Goal: Find specific page/section: Find specific page/section

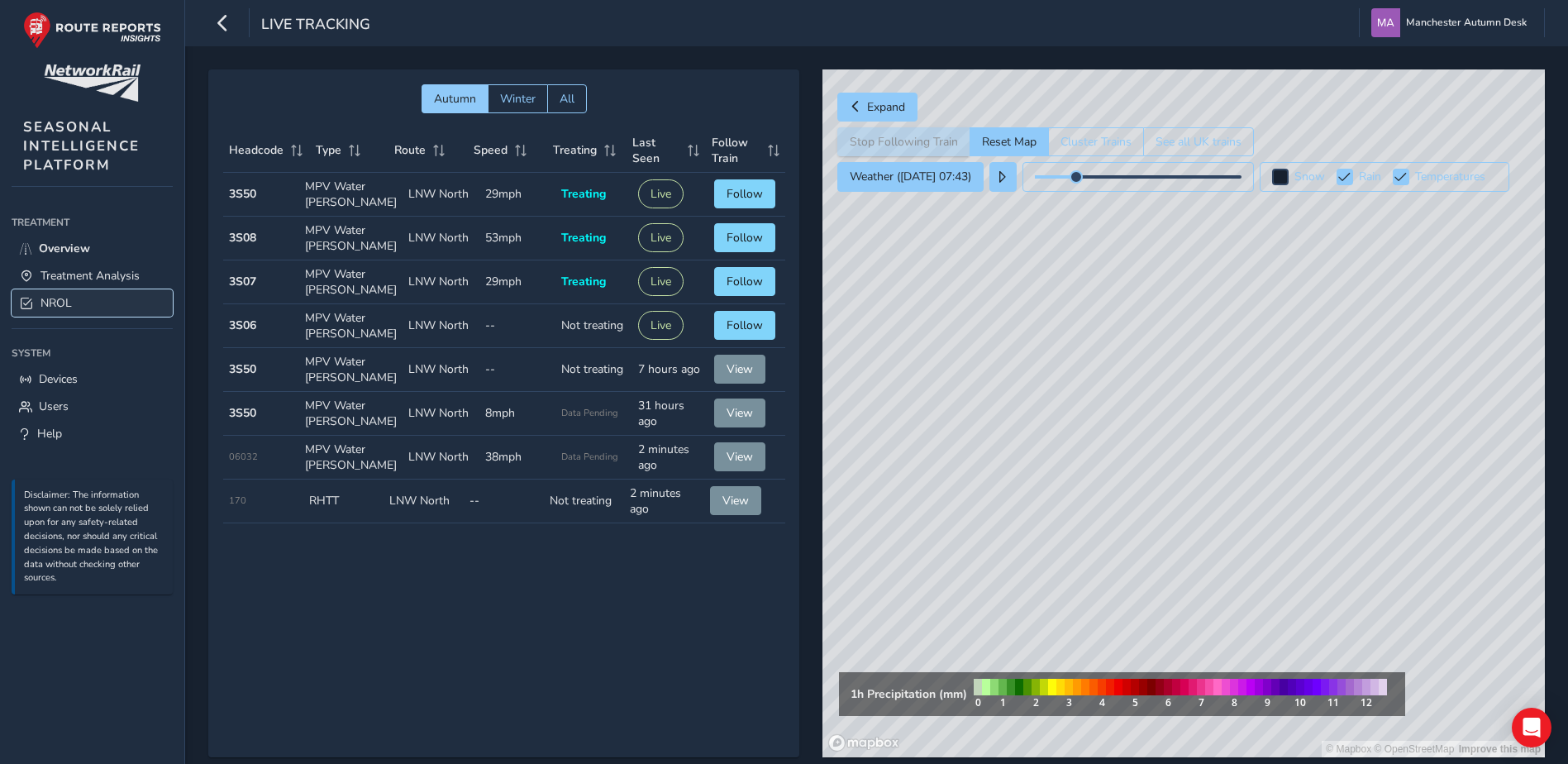
click at [61, 299] on span "NROL" at bounding box center [55, 303] width 32 height 15
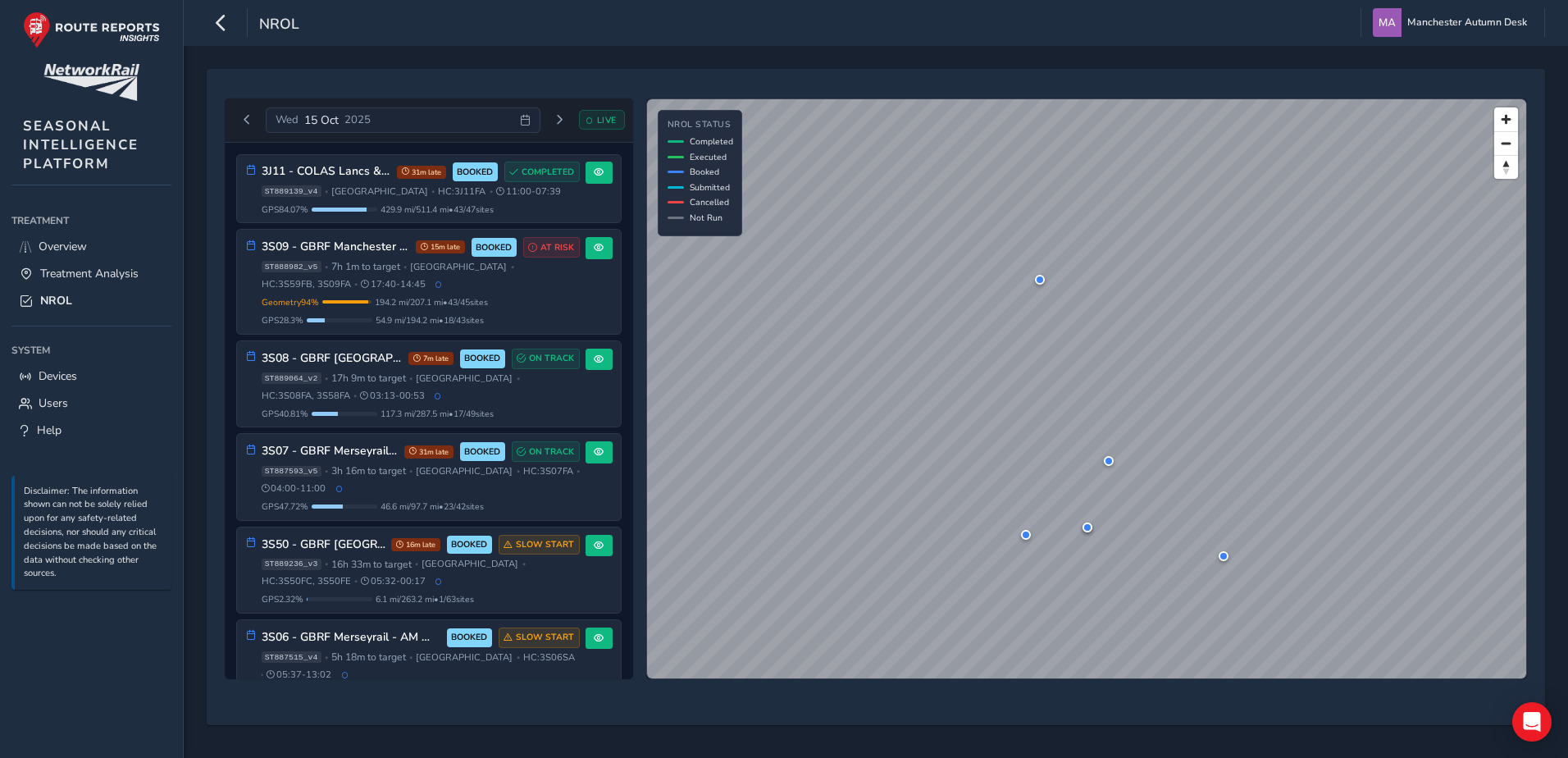
click at [316, 119] on span "[DATE]" at bounding box center [322, 120] width 35 height 15
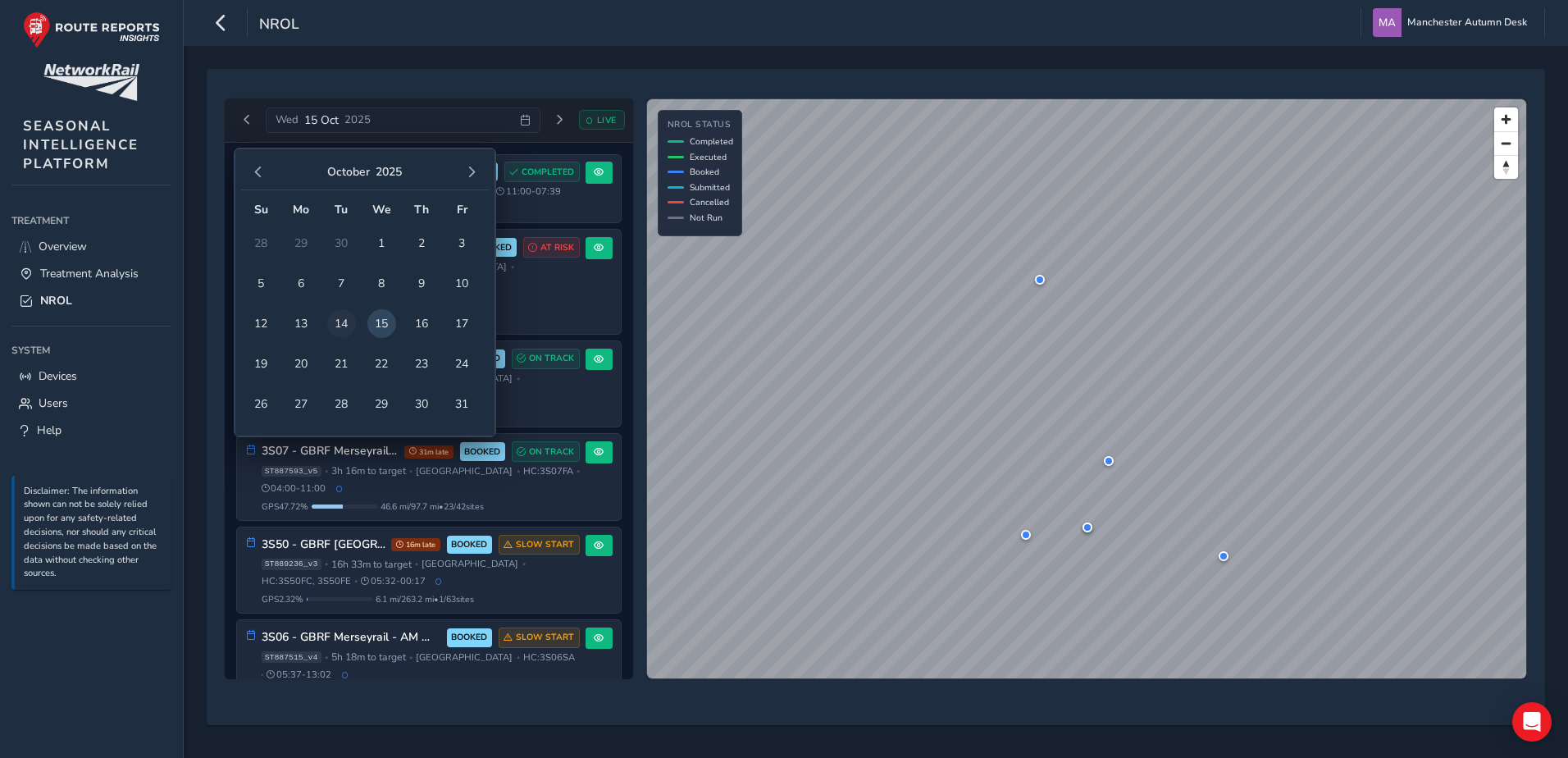
click at [338, 321] on span "14" at bounding box center [342, 323] width 29 height 29
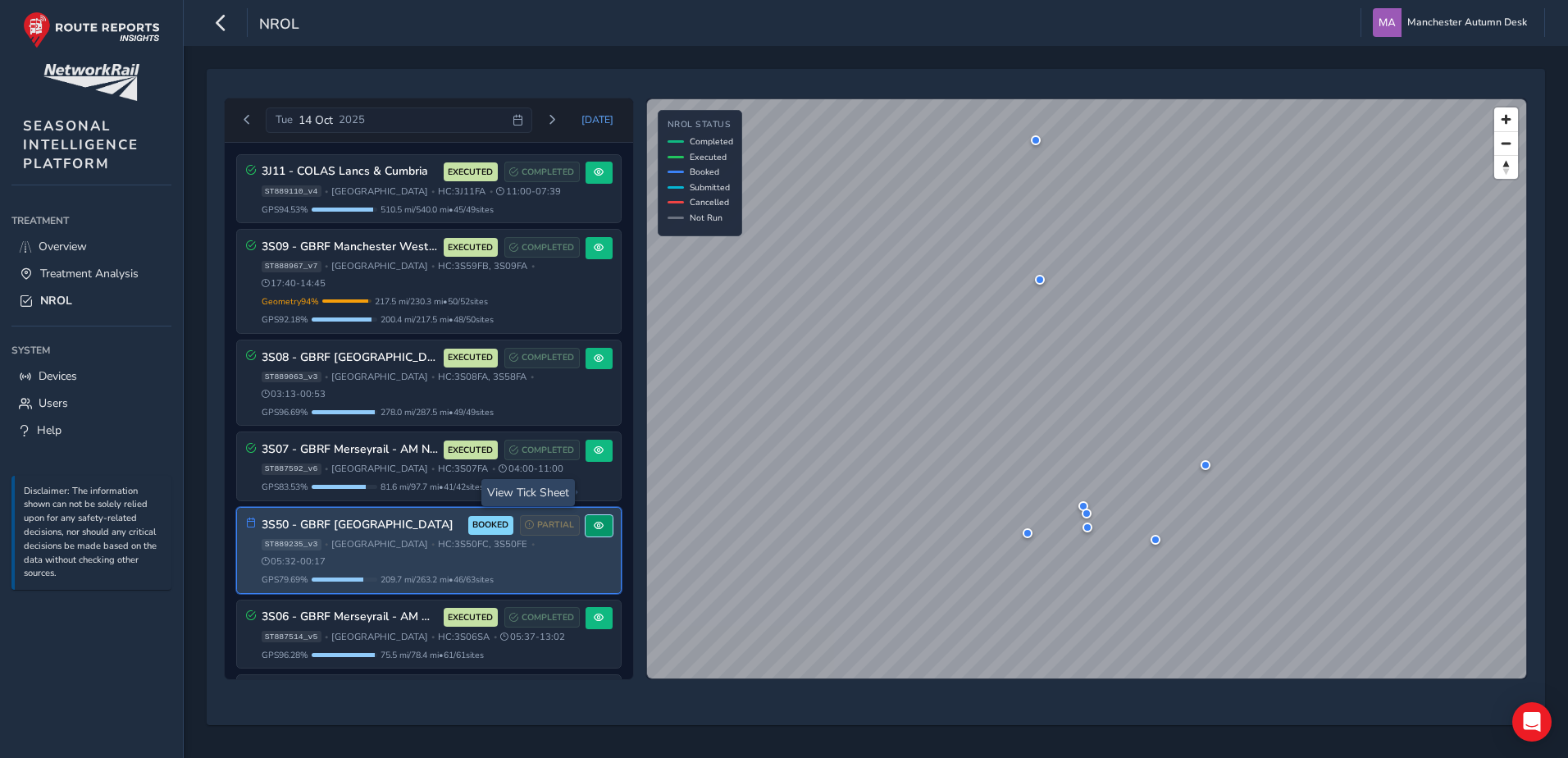
click at [596, 520] on span at bounding box center [599, 525] width 10 height 10
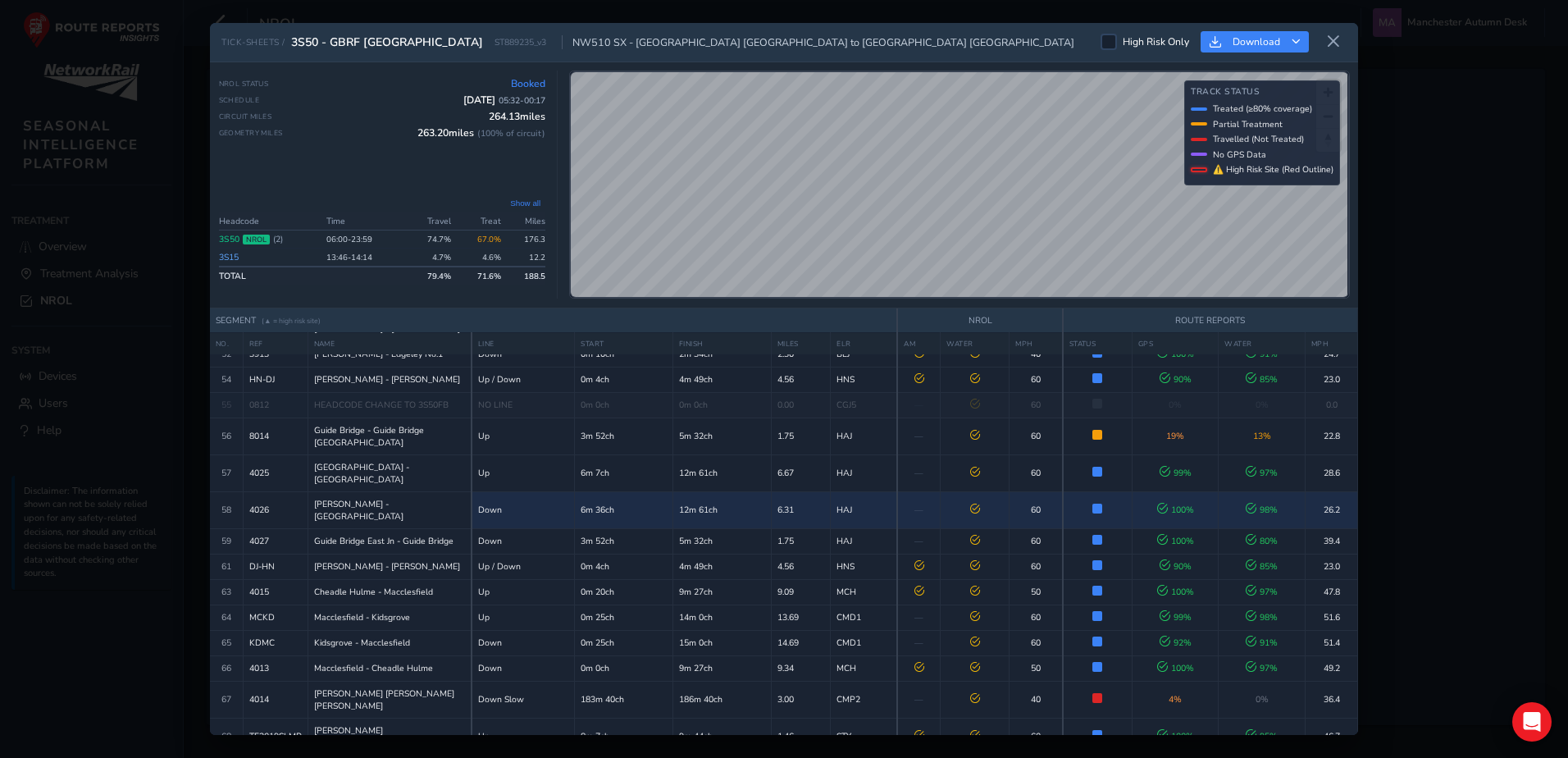
scroll to position [1259, 0]
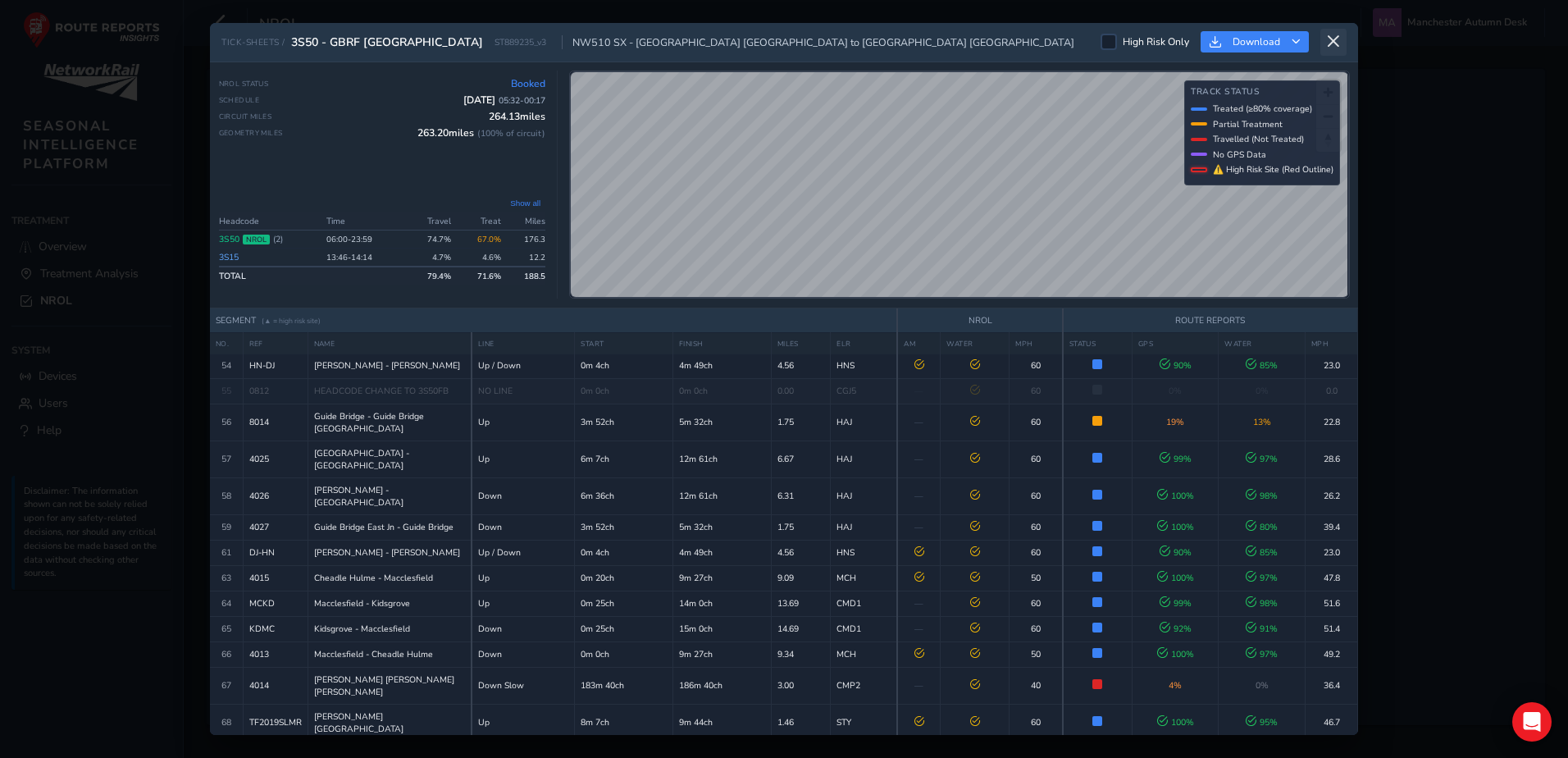
click at [1334, 41] on icon at bounding box center [1333, 41] width 14 height 14
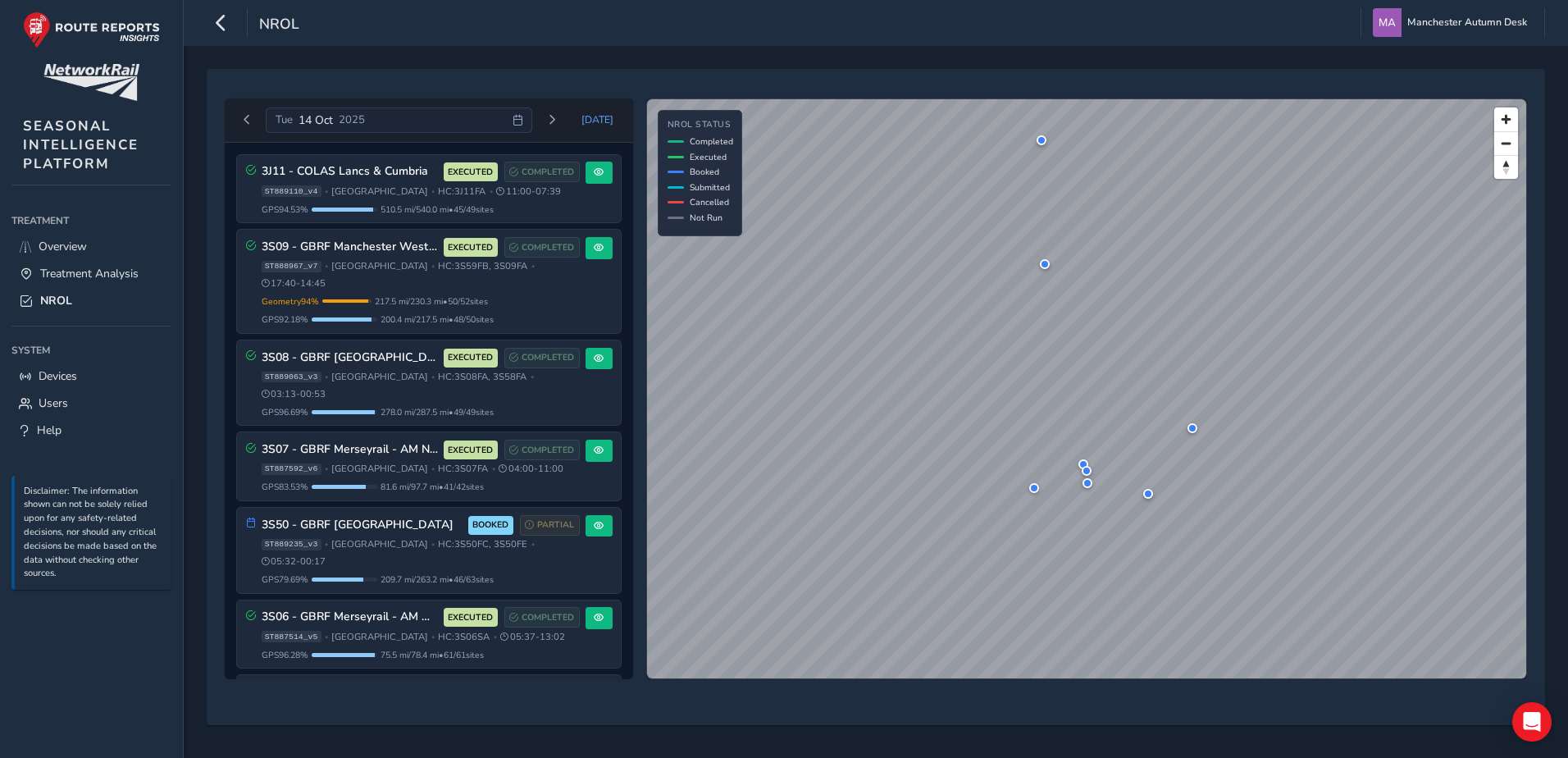
click at [371, 111] on div "[DATE]" at bounding box center [399, 120] width 267 height 26
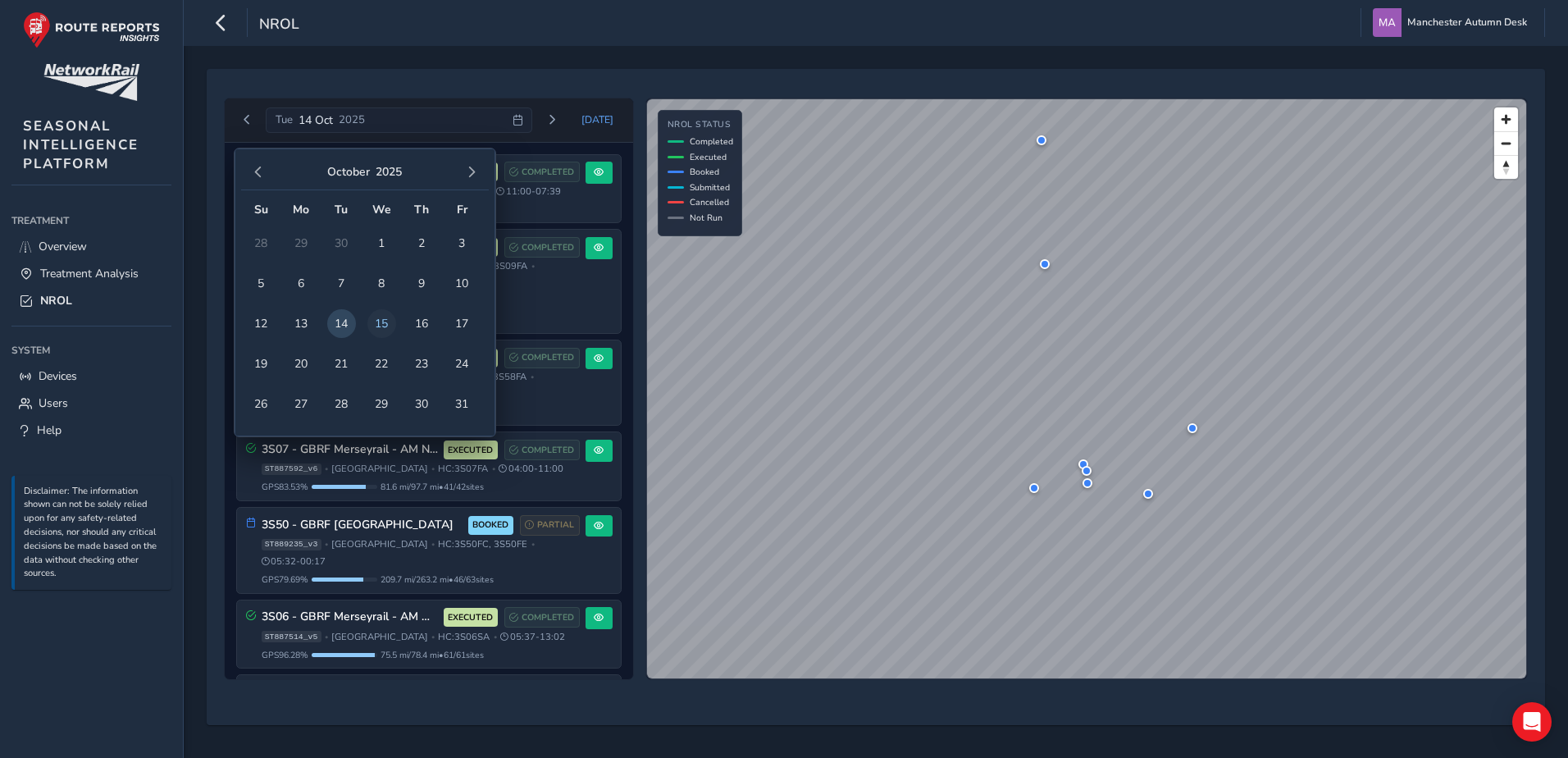
click at [386, 316] on span "15" at bounding box center [382, 323] width 29 height 29
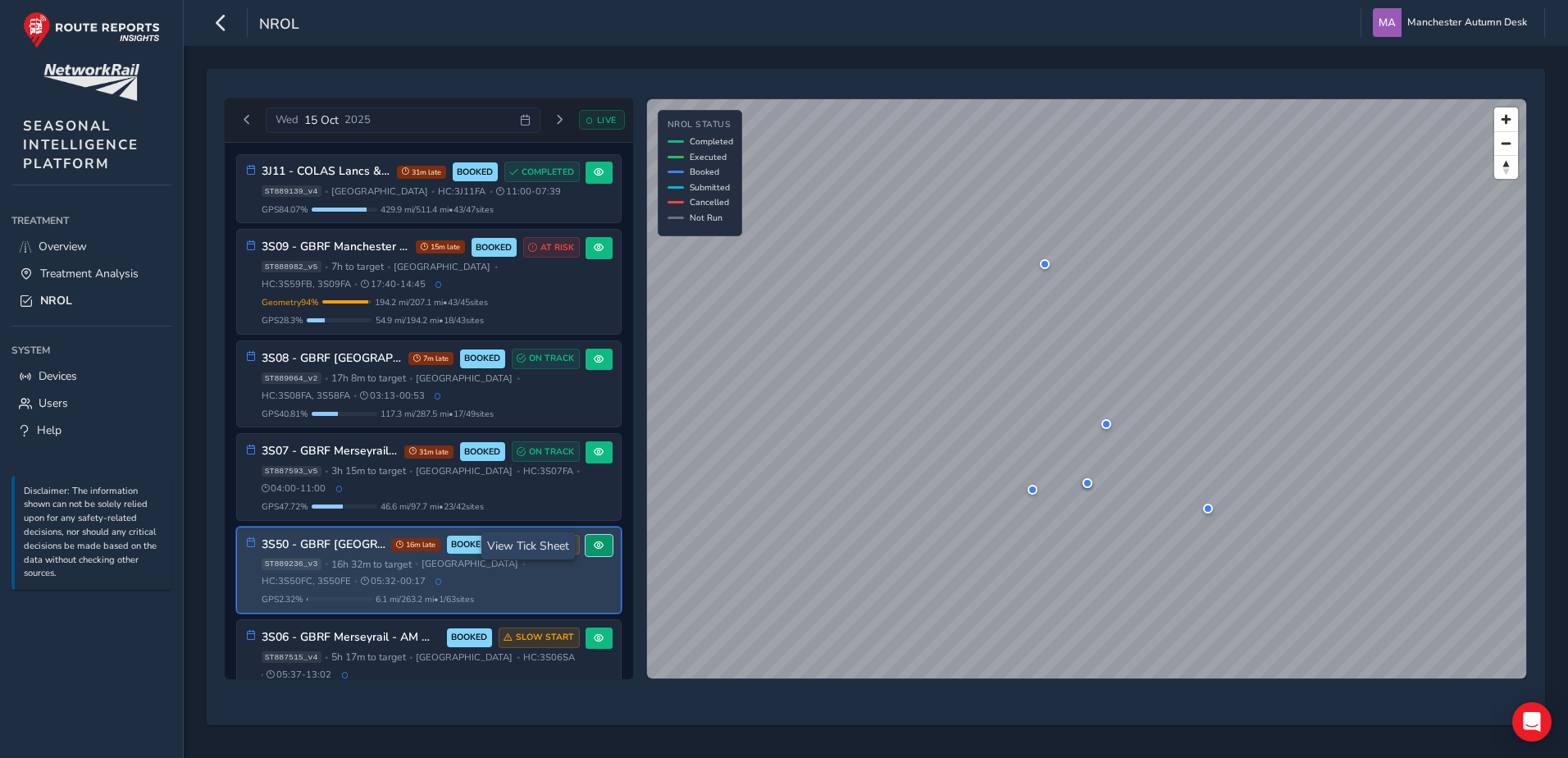
click at [597, 545] on button at bounding box center [599, 546] width 27 height 22
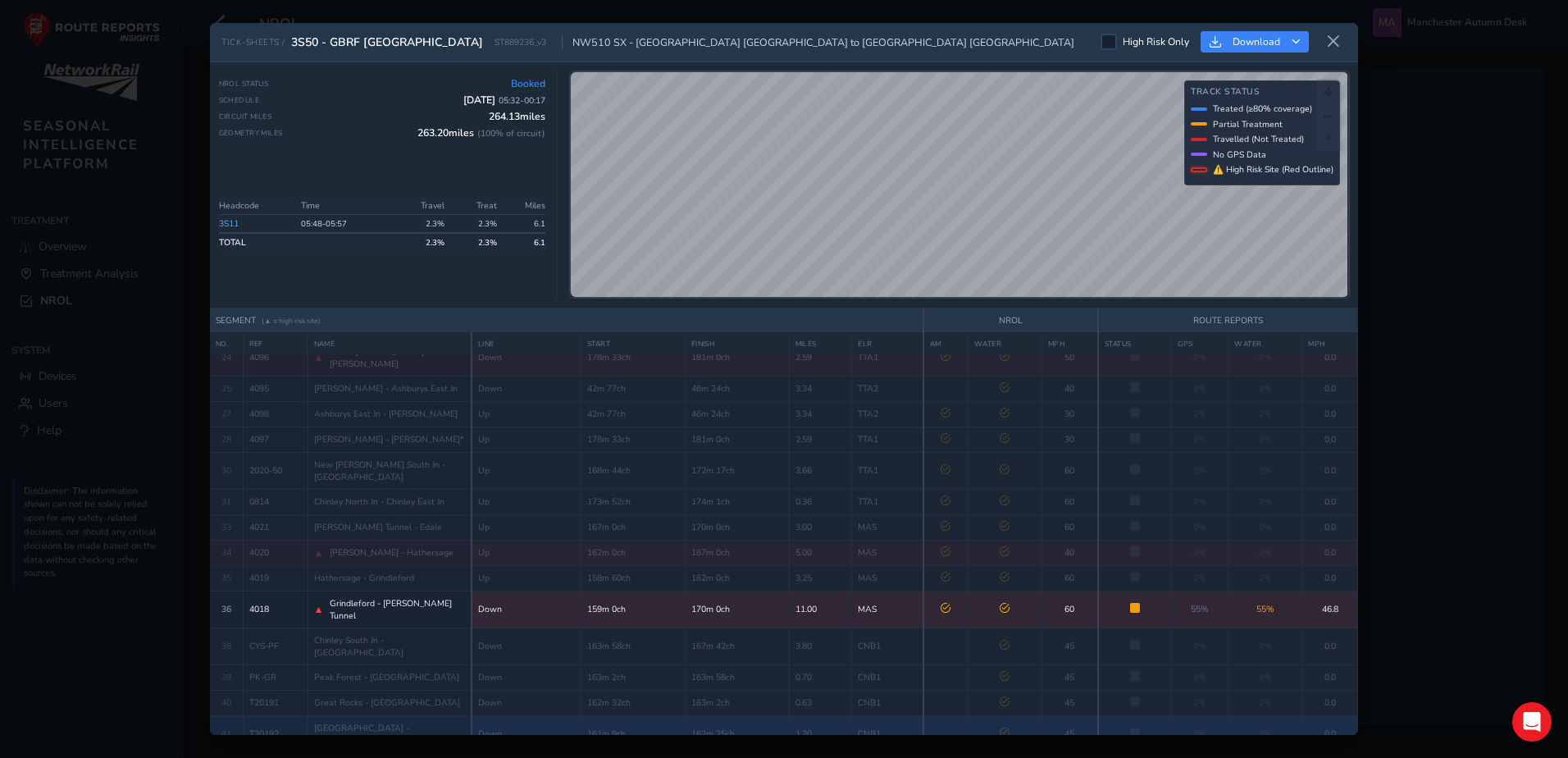
scroll to position [574, 0]
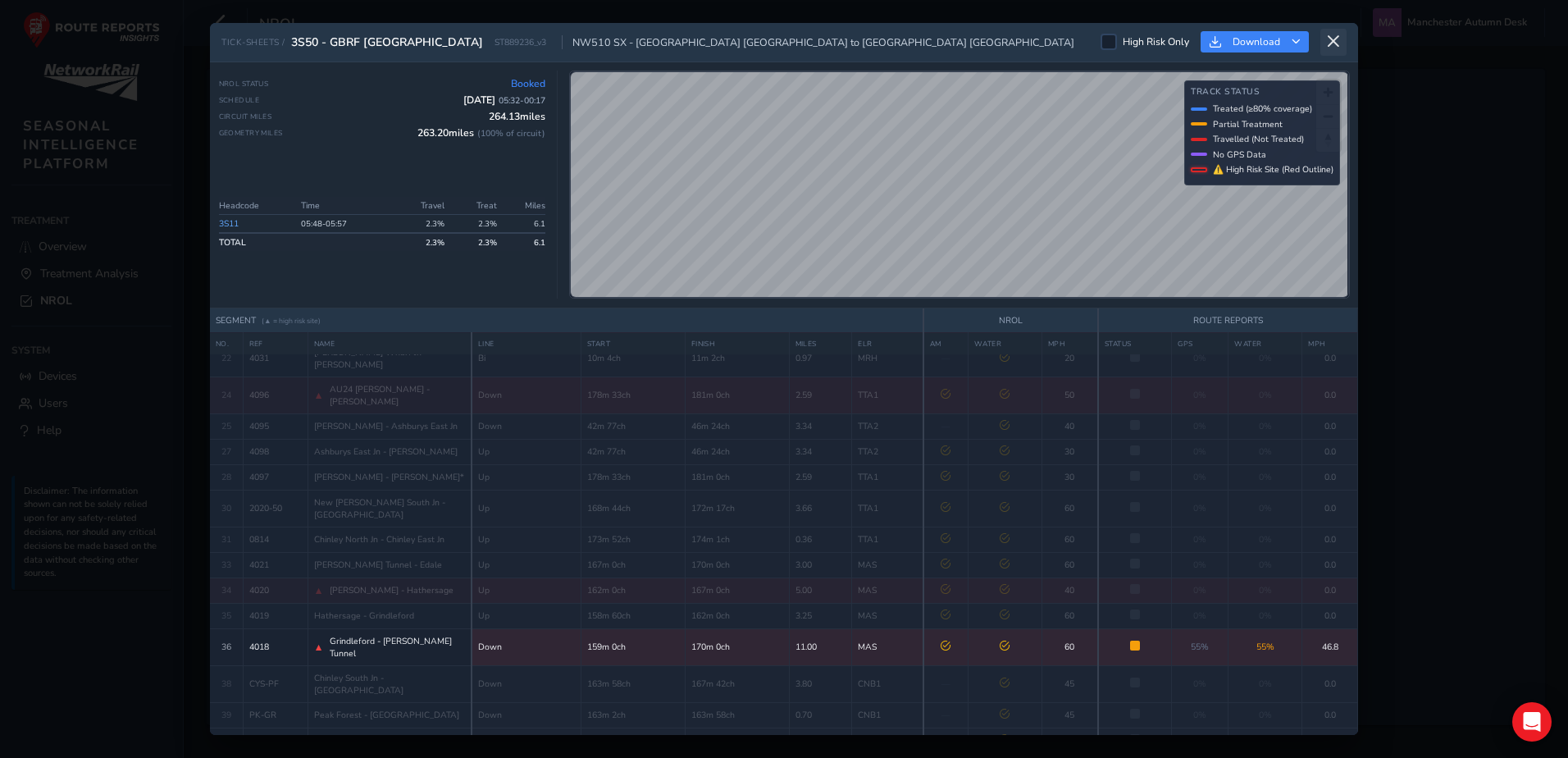
click at [1334, 37] on icon at bounding box center [1333, 41] width 14 height 14
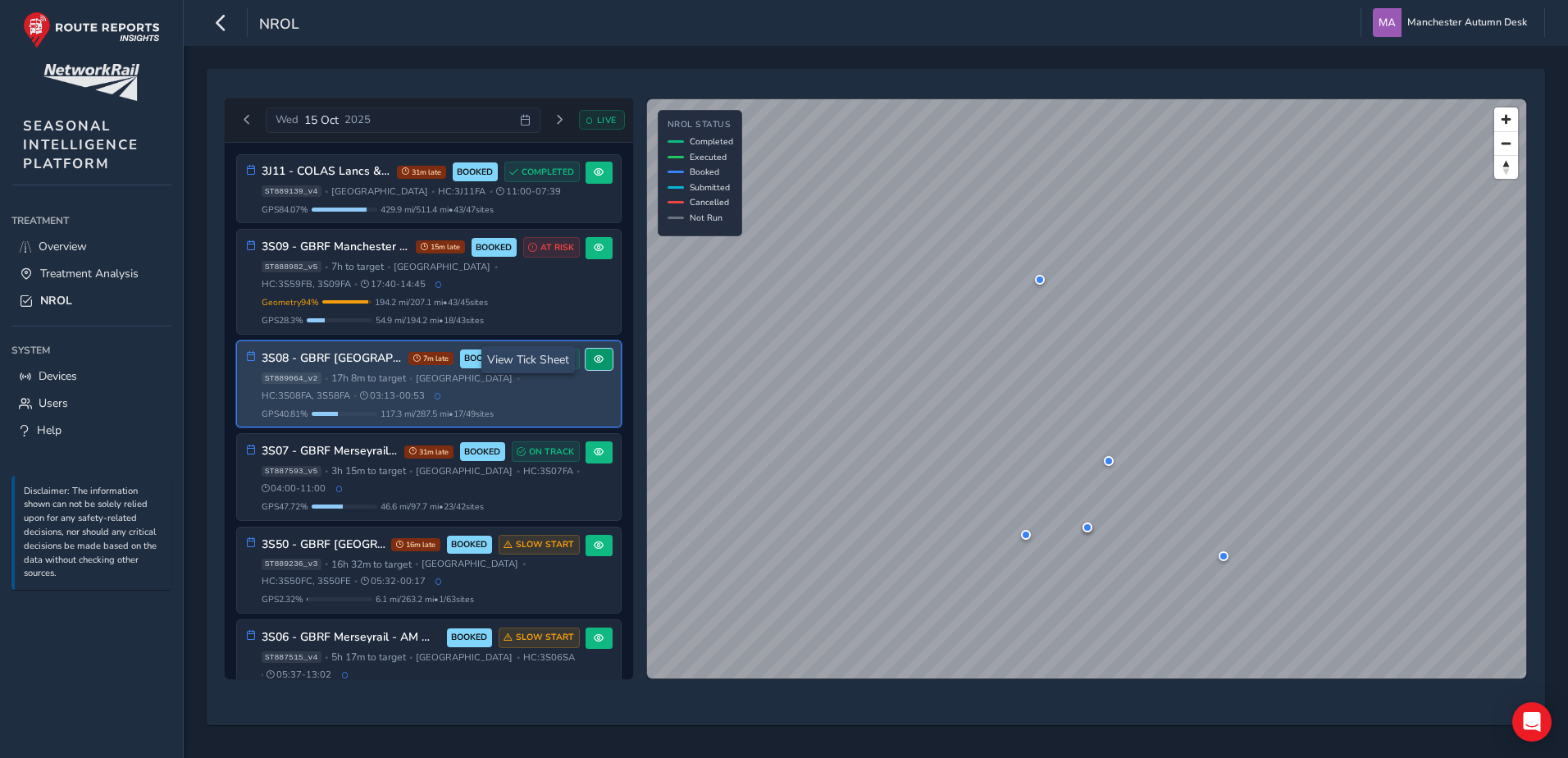
click at [594, 355] on span at bounding box center [599, 360] width 10 height 10
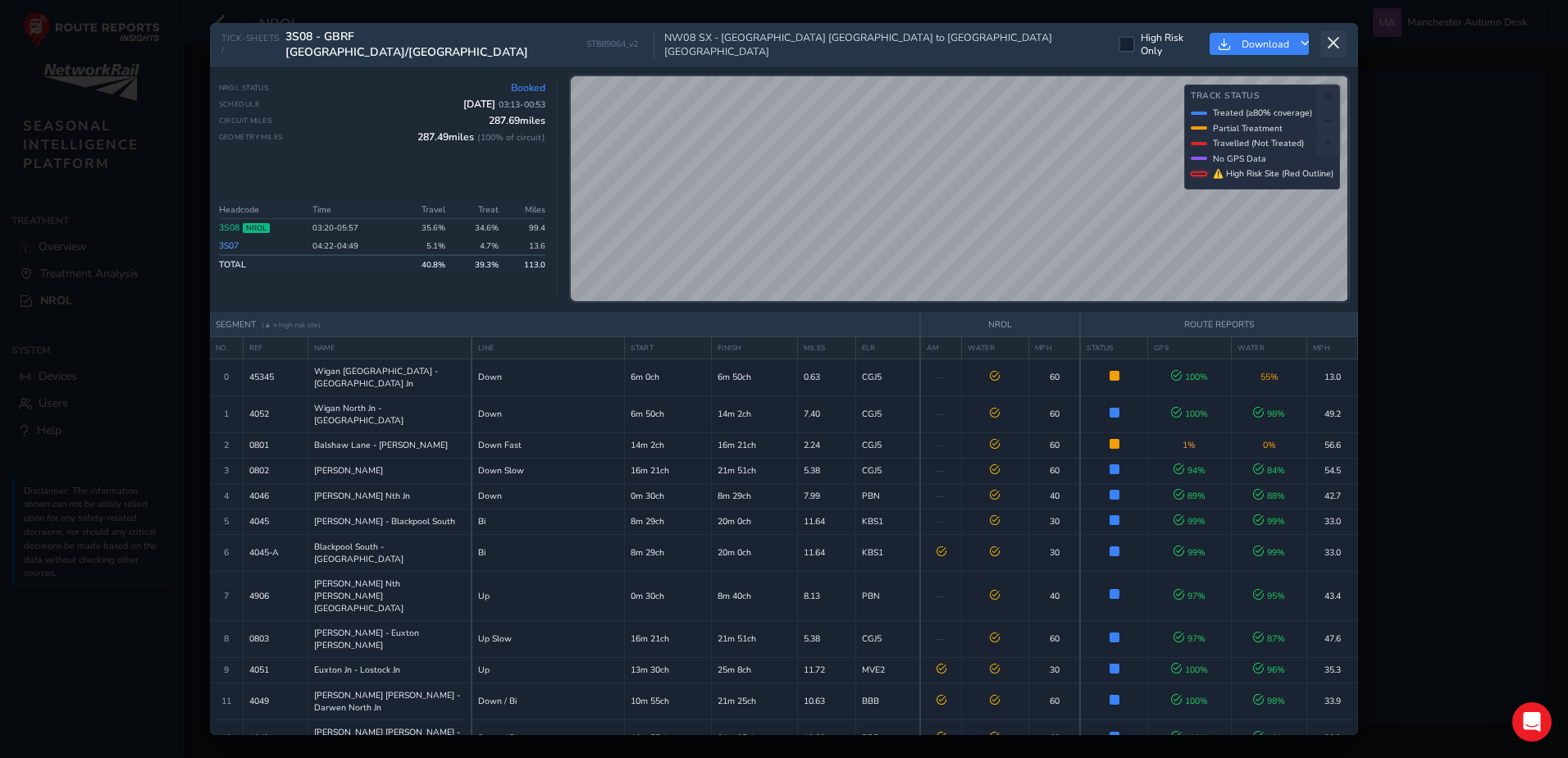
click at [1326, 36] on icon at bounding box center [1333, 43] width 14 height 14
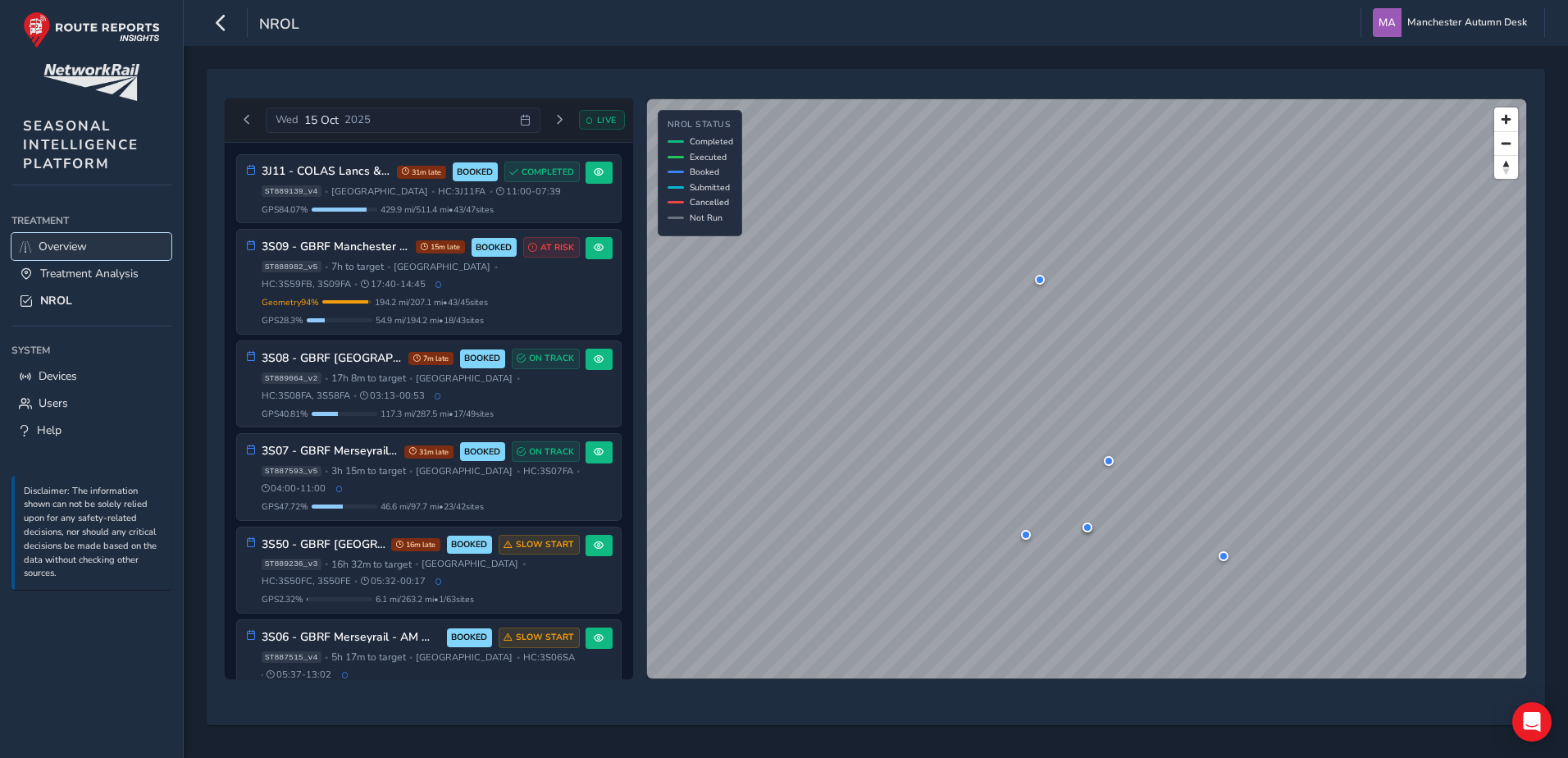
drag, startPoint x: 78, startPoint y: 240, endPoint x: 89, endPoint y: 240, distance: 11.0
click at [78, 240] on span "Overview" at bounding box center [63, 246] width 48 height 15
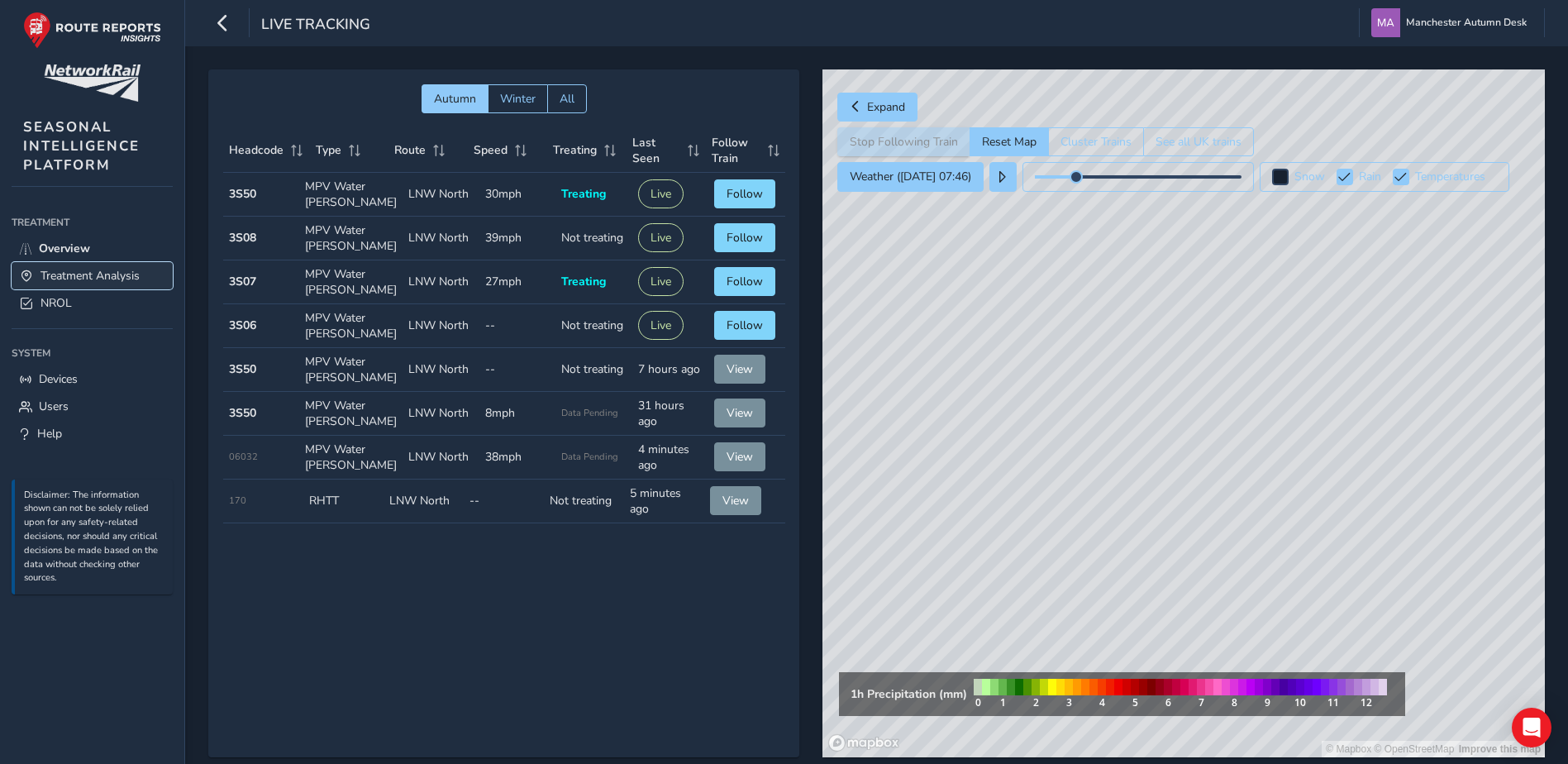
click at [107, 272] on span "Treatment Analysis" at bounding box center [90, 275] width 99 height 15
